Goal: Navigation & Orientation: Find specific page/section

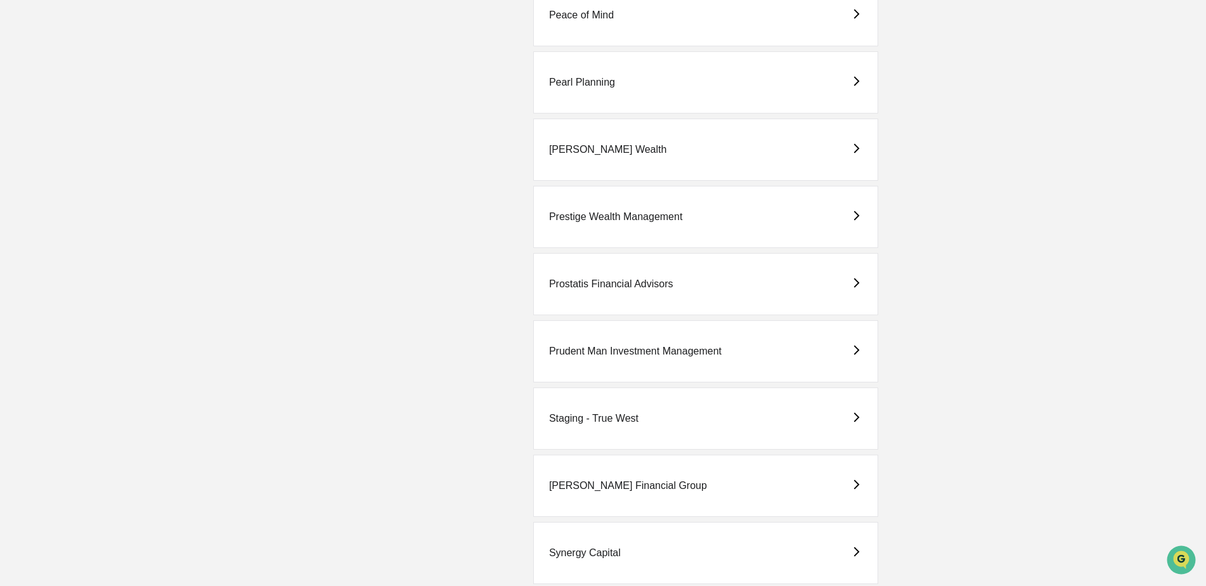
scroll to position [1992, 0]
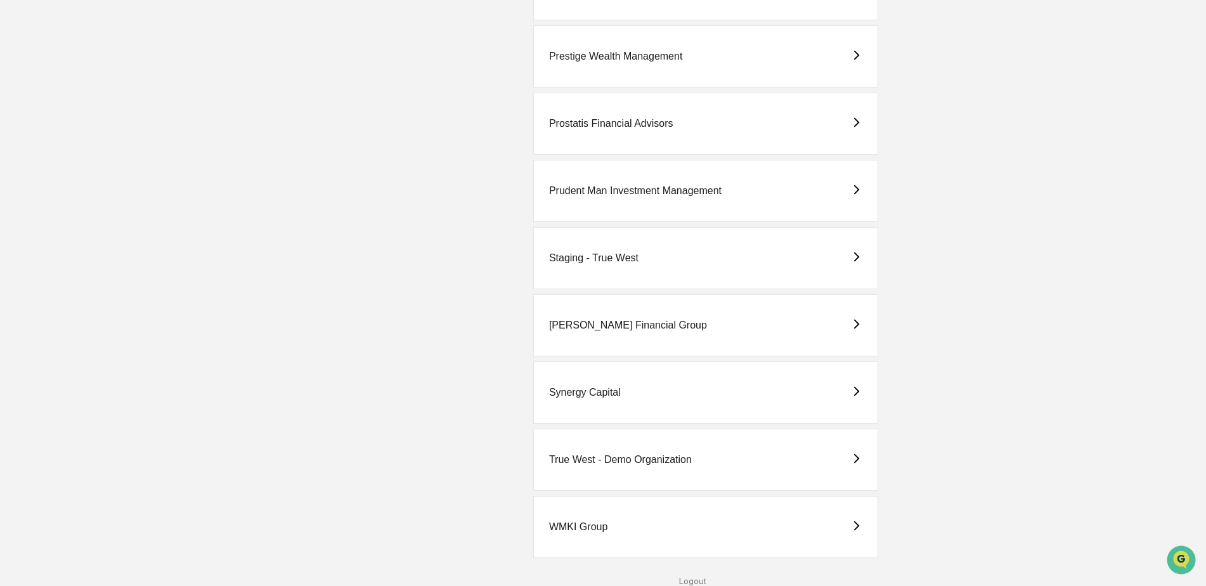
click at [576, 532] on div "WMKI Group" at bounding box center [578, 526] width 58 height 11
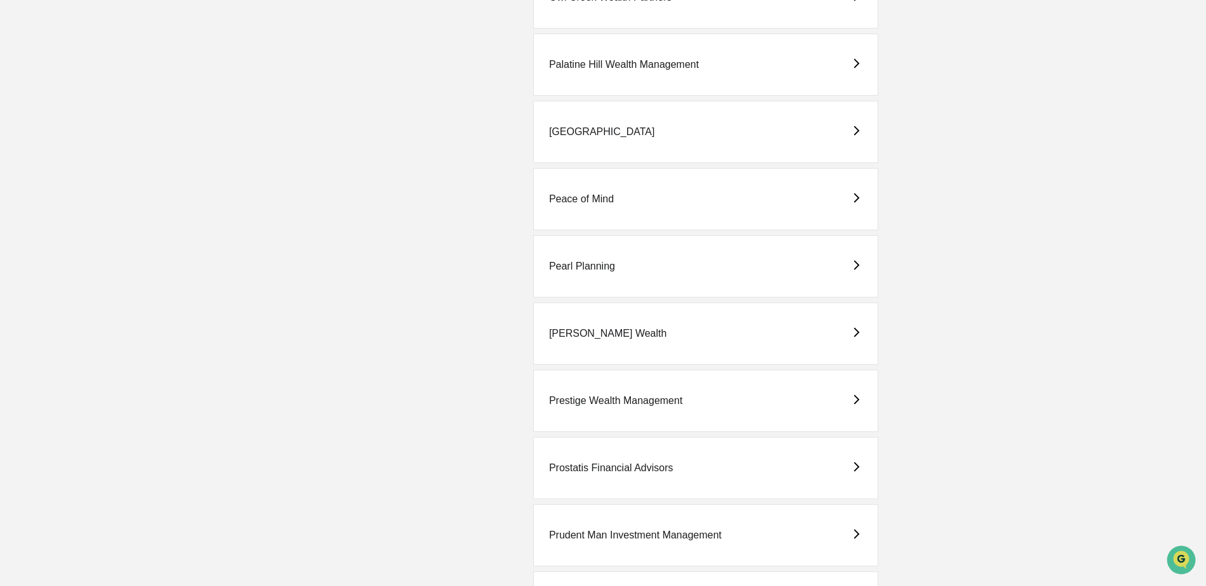
scroll to position [1648, 0]
click at [587, 337] on div "[PERSON_NAME] Wealth" at bounding box center [608, 332] width 118 height 11
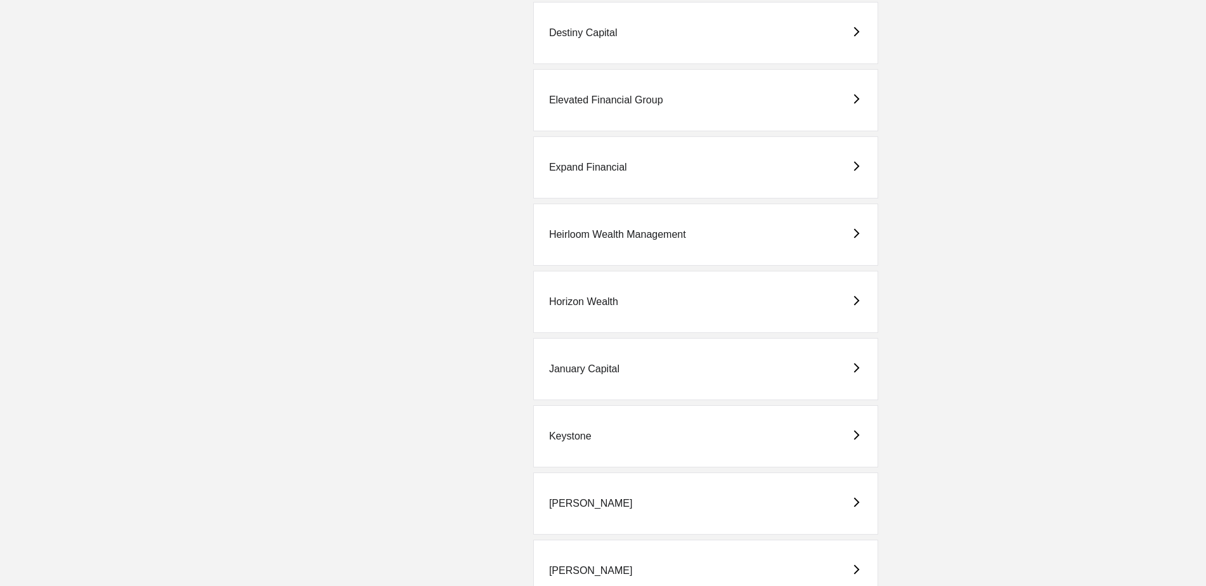
scroll to position [1268, 0]
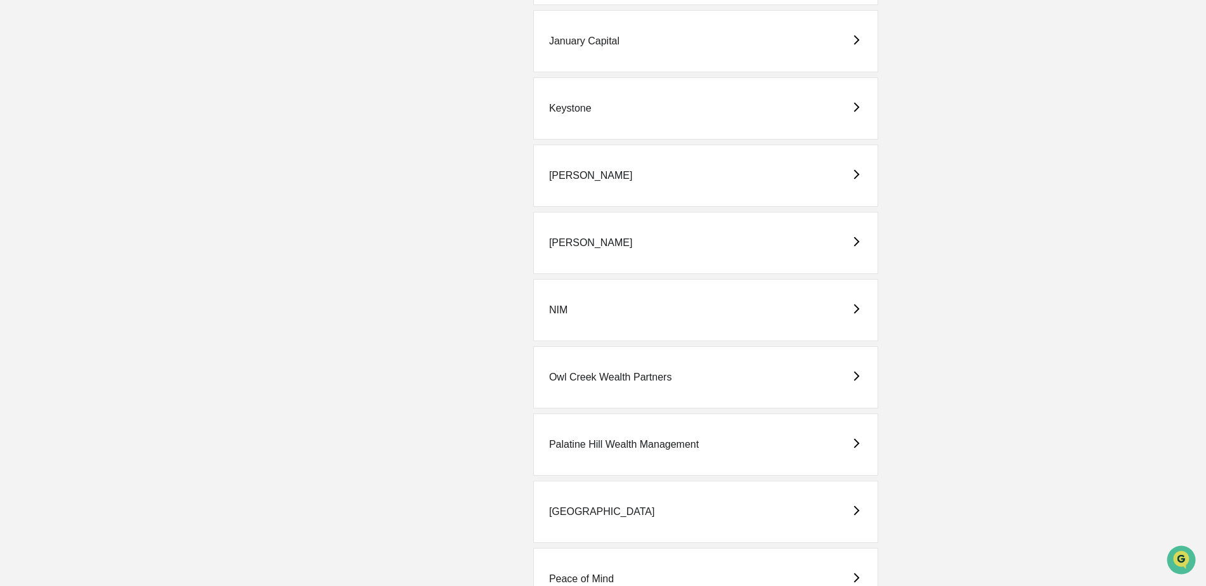
click at [555, 175] on div "[PERSON_NAME]" at bounding box center [591, 175] width 84 height 11
